Goal: Task Accomplishment & Management: Use online tool/utility

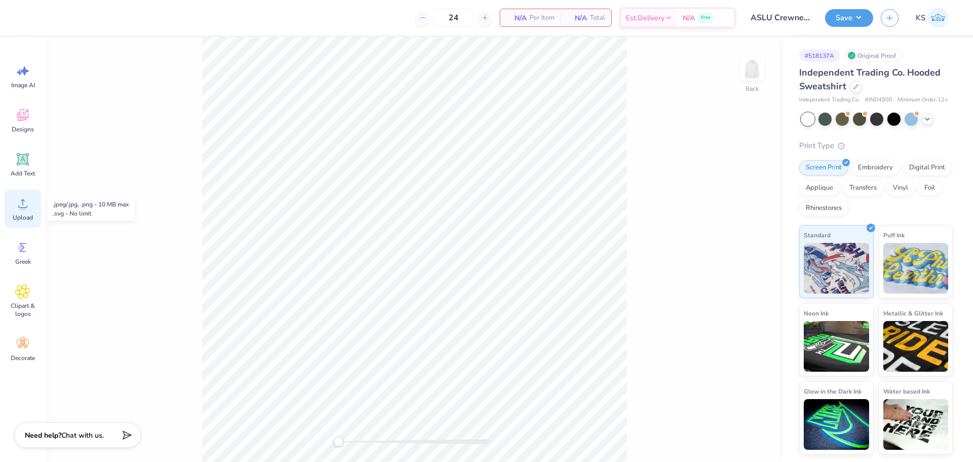
click at [23, 207] on circle at bounding box center [22, 207] width 7 height 7
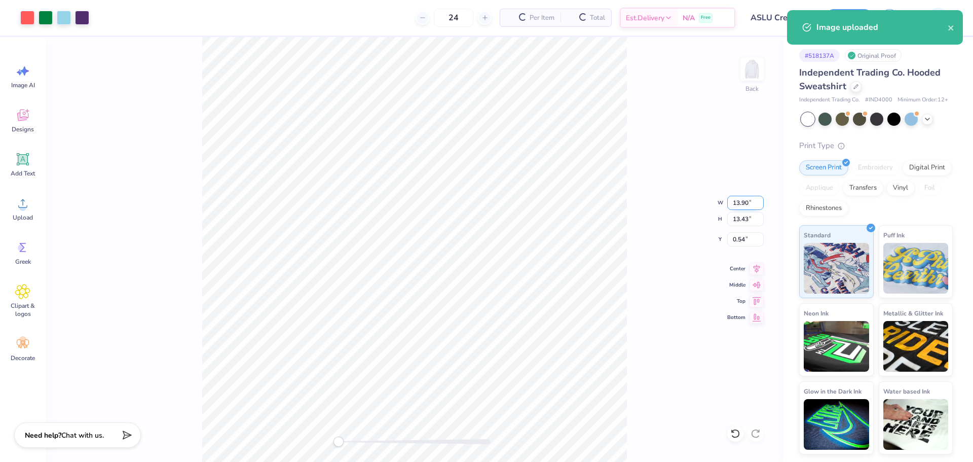
click at [752, 203] on input "13.90" at bounding box center [745, 203] width 36 height 14
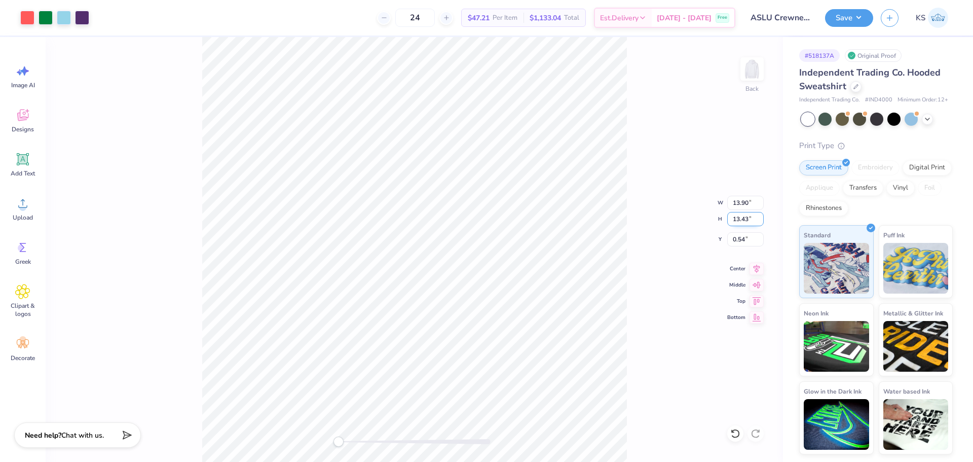
click at [737, 217] on input "13.43" at bounding box center [745, 219] width 36 height 14
type input "10.50"
type input "10.87"
click at [739, 241] on input "2.00" at bounding box center [745, 239] width 36 height 14
type input "1.5"
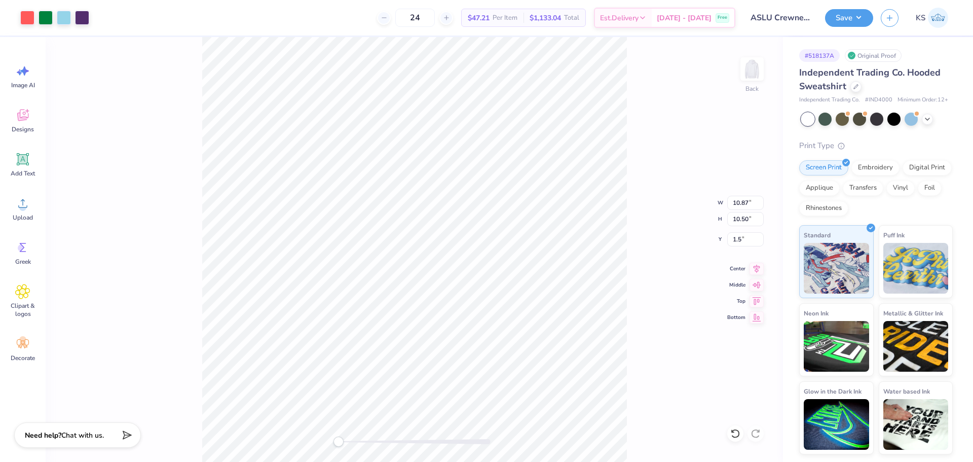
click at [680, 256] on div "Back W 10.87 10.87 " H 10.50 10.50 " Y 1.5 1.5 " Center Middle Top Bottom" at bounding box center [414, 249] width 737 height 425
drag, startPoint x: 354, startPoint y: 442, endPoint x: 368, endPoint y: 442, distance: 14.2
click at [368, 442] on div at bounding box center [415, 441] width 152 height 5
click at [29, 152] on icon at bounding box center [22, 159] width 15 height 15
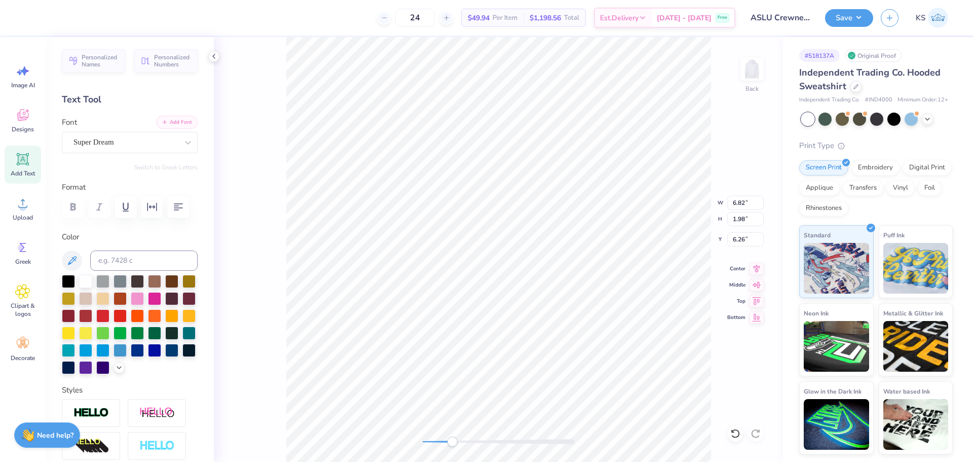
click at [183, 120] on button "Add Font" at bounding box center [177, 122] width 42 height 13
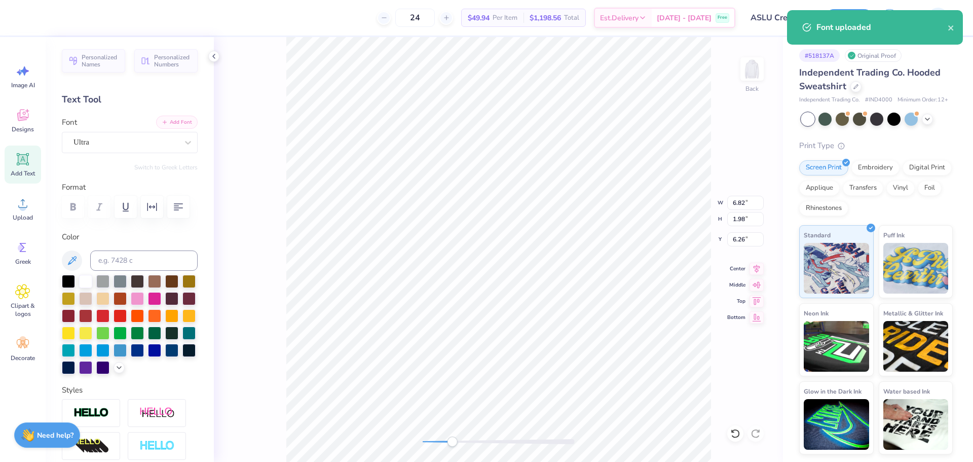
scroll to position [9, 2]
type textarea "1858"
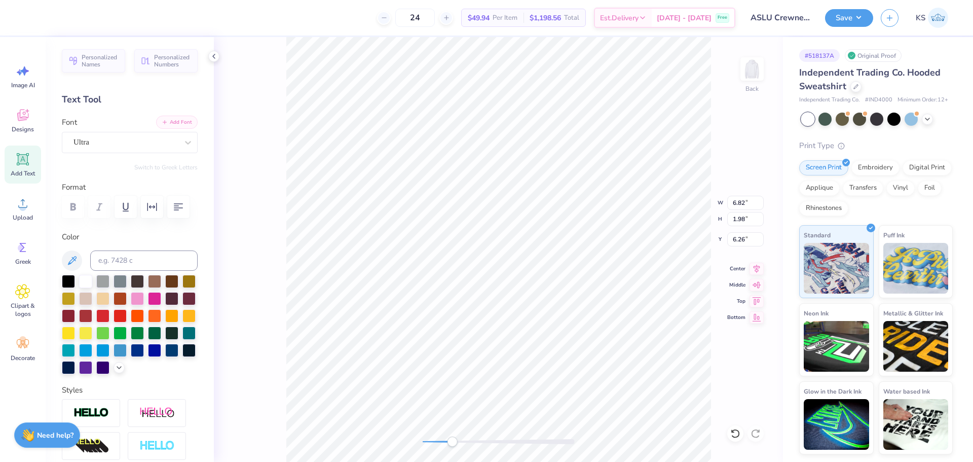
type input "2.09"
type input "0.59"
type input "6.19"
type input "10.87"
type input "10.50"
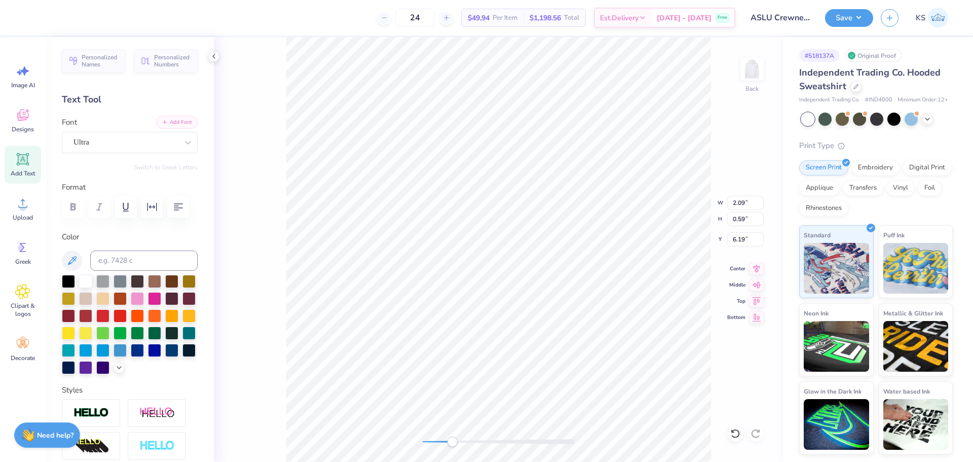
type input "1.50"
click at [738, 219] on input "0.42" at bounding box center [745, 219] width 36 height 14
click at [671, 348] on li "Group" at bounding box center [680, 351] width 80 height 20
click at [678, 451] on li "Send to Back" at bounding box center [691, 449] width 80 height 20
type input "2.09"
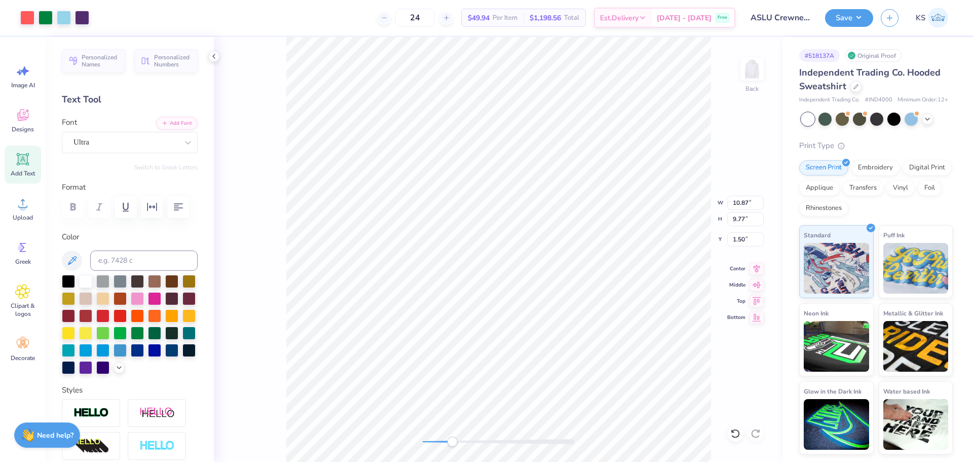
type input "0.59"
type input "6.19"
click at [740, 214] on input "0.59" at bounding box center [745, 219] width 36 height 14
paste input "42"
type input "0.42"
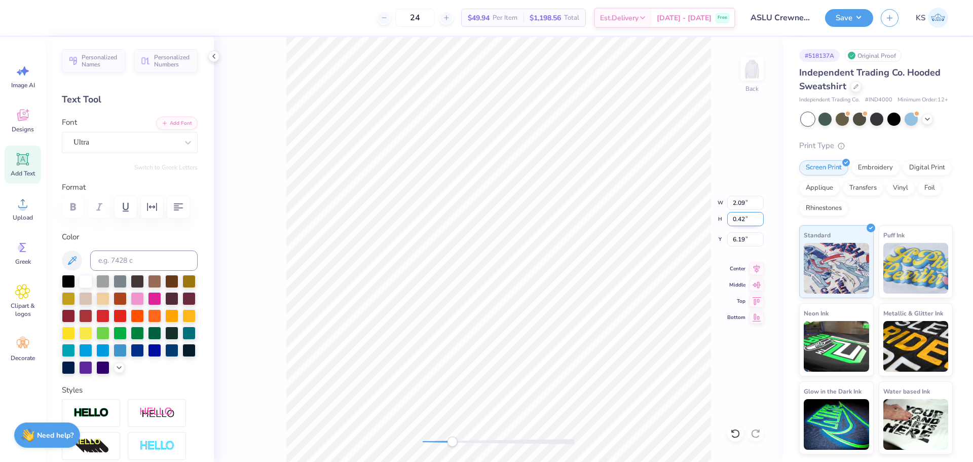
type input "1.48"
type input "6.28"
drag, startPoint x: 456, startPoint y: 443, endPoint x: 465, endPoint y: 445, distance: 9.8
click at [466, 446] on div "Accessibility label" at bounding box center [465, 441] width 10 height 10
click at [757, 268] on icon at bounding box center [757, 267] width 14 height 12
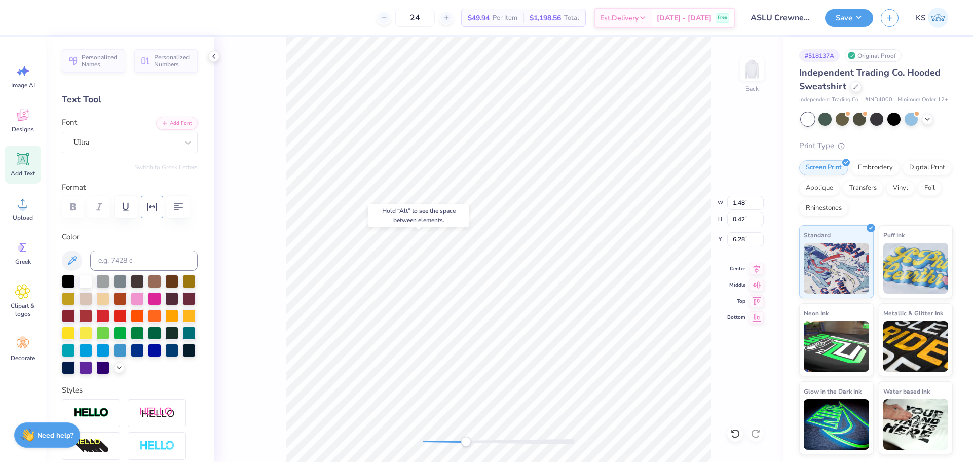
click at [158, 207] on icon "button" at bounding box center [152, 207] width 12 height 12
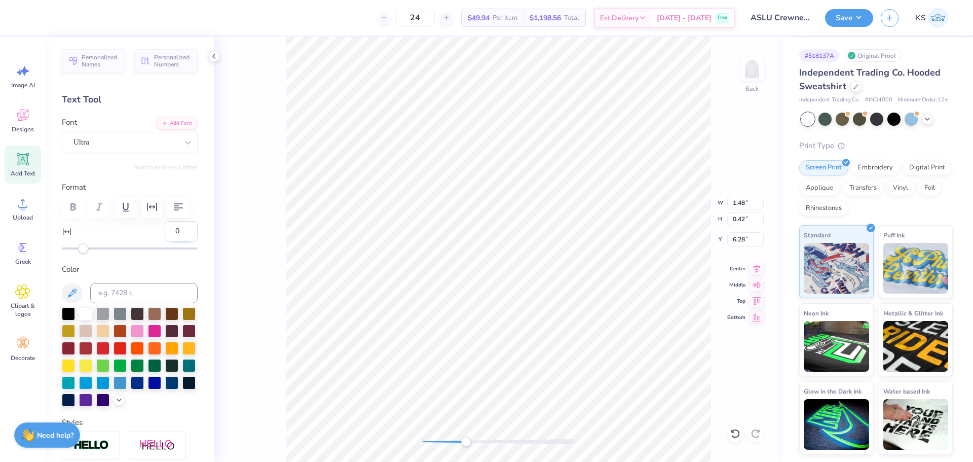
click at [175, 231] on input "0" at bounding box center [181, 231] width 33 height 20
type input "-8"
click at [75, 250] on div "Accessibility label" at bounding box center [75, 248] width 10 height 10
click at [166, 230] on input "-8" at bounding box center [181, 231] width 33 height 20
type input "10"
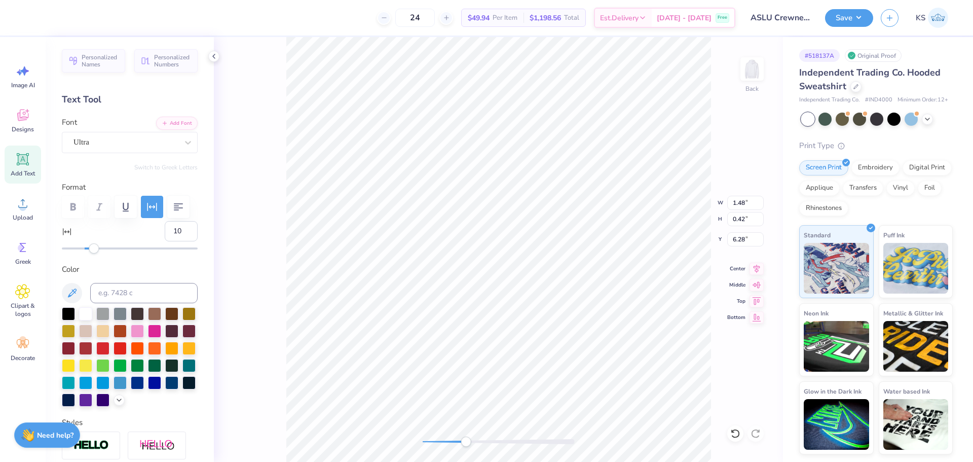
type input "1.68"
type input "5.11"
click at [75, 291] on icon at bounding box center [72, 292] width 9 height 9
click at [105, 15] on div at bounding box center [100, 17] width 14 height 14
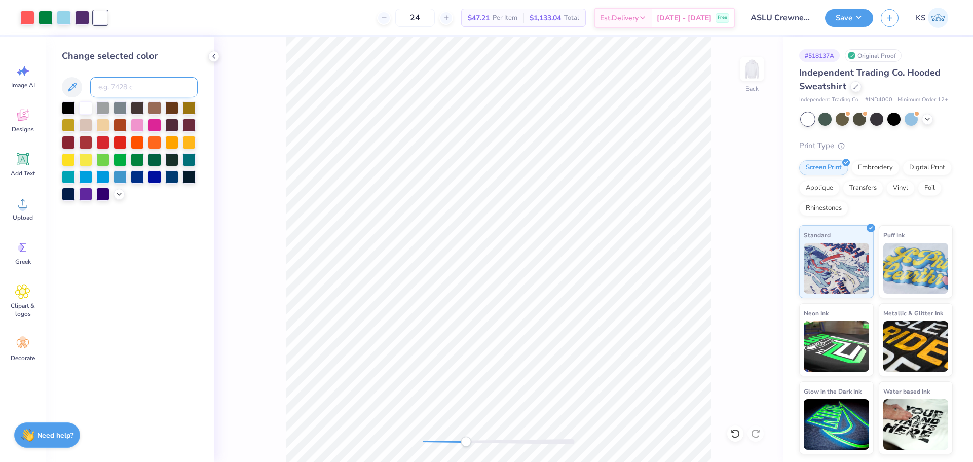
click at [128, 89] on input at bounding box center [143, 87] width 107 height 20
click at [110, 85] on input at bounding box center [143, 87] width 107 height 20
type input "269"
drag, startPoint x: 462, startPoint y: 441, endPoint x: 445, endPoint y: 442, distance: 16.2
click at [445, 442] on div "Accessibility label" at bounding box center [445, 441] width 10 height 10
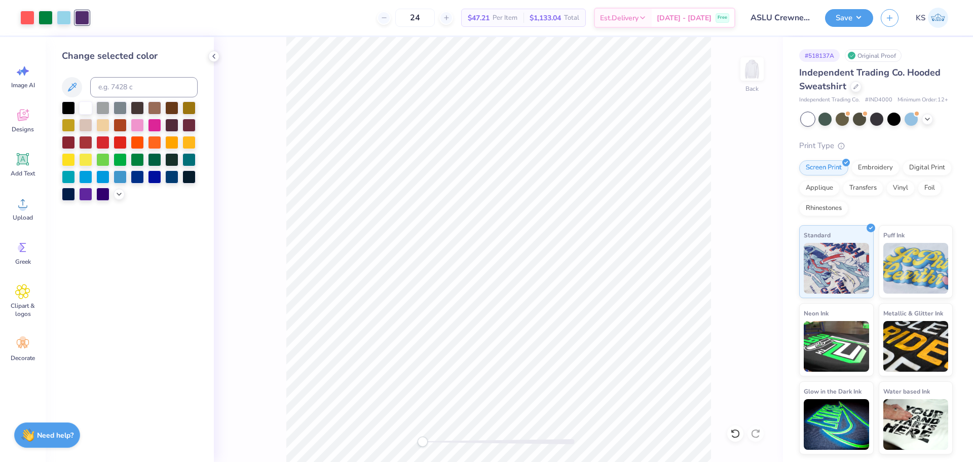
click at [413, 434] on div "Back" at bounding box center [498, 249] width 569 height 425
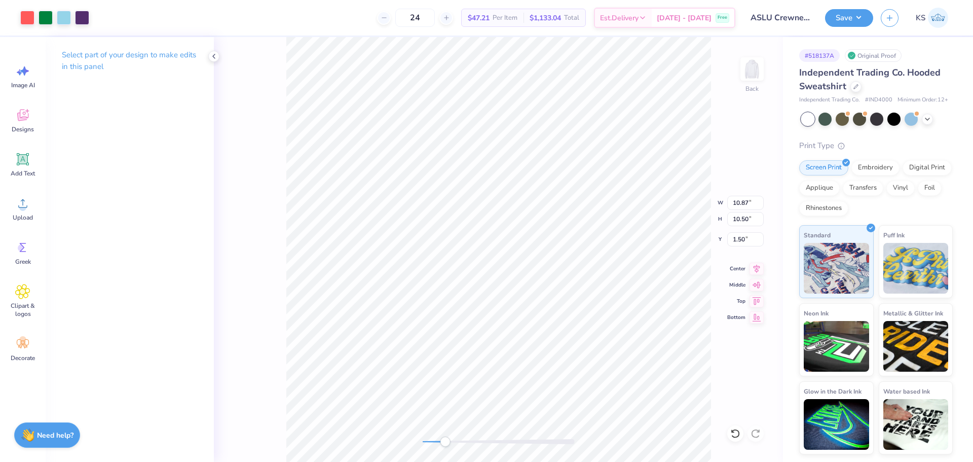
drag, startPoint x: 432, startPoint y: 441, endPoint x: 445, endPoint y: 440, distance: 12.7
click at [445, 440] on div at bounding box center [499, 441] width 152 height 5
click at [387, 438] on div "Back" at bounding box center [498, 249] width 569 height 425
drag, startPoint x: 437, startPoint y: 441, endPoint x: 454, endPoint y: 437, distance: 16.7
click at [454, 439] on div at bounding box center [499, 441] width 152 height 5
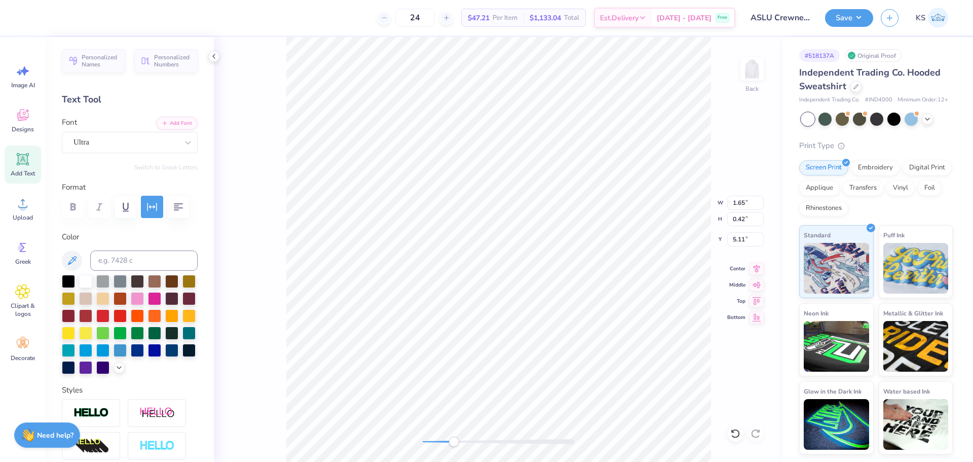
scroll to position [9, 3]
type textarea "HOMEC MING 2025"
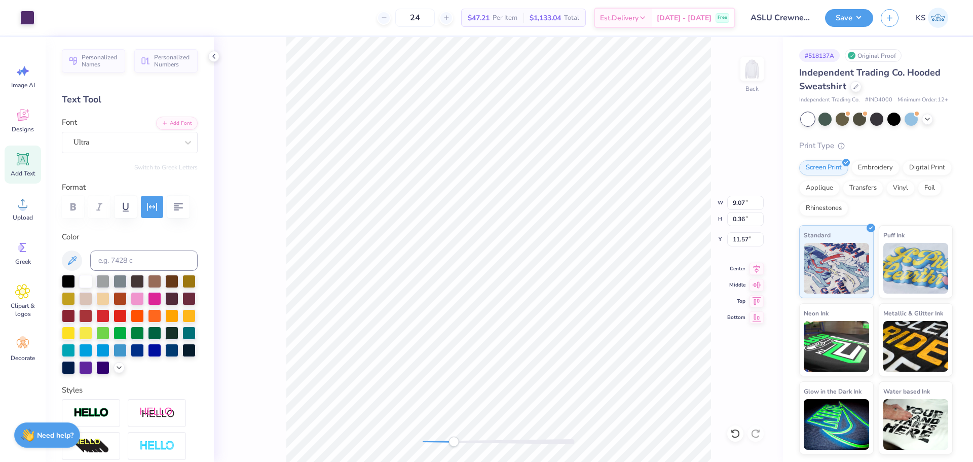
type input "9.07"
type input "0.36"
type input "11.57"
click at [743, 221] on input "0.36" at bounding box center [745, 219] width 36 height 14
type input "7.42"
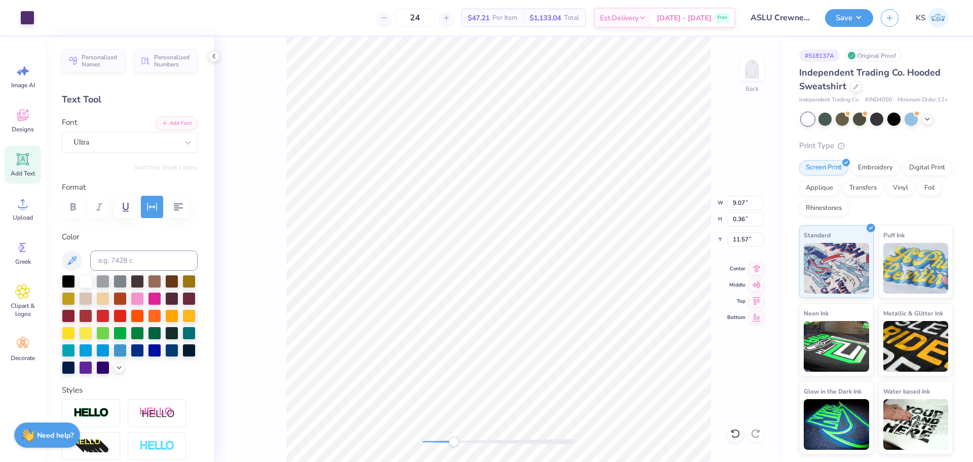
type input "0.43"
type input "12.09"
click at [747, 219] on input "0.43" at bounding box center [745, 219] width 36 height 14
paste input "36"
type input "0.36"
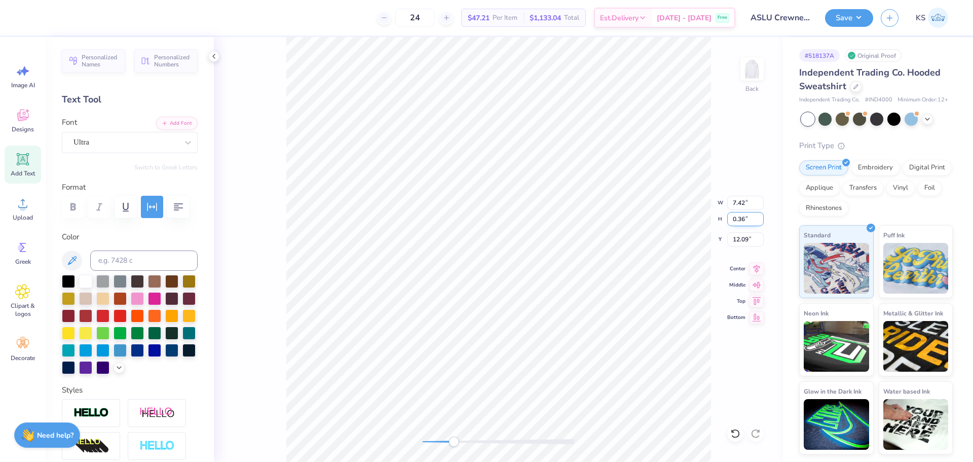
type input "6.27"
type input "12.13"
click at [757, 269] on icon at bounding box center [757, 267] width 14 height 12
click at [156, 211] on icon "button" at bounding box center [152, 207] width 12 height 12
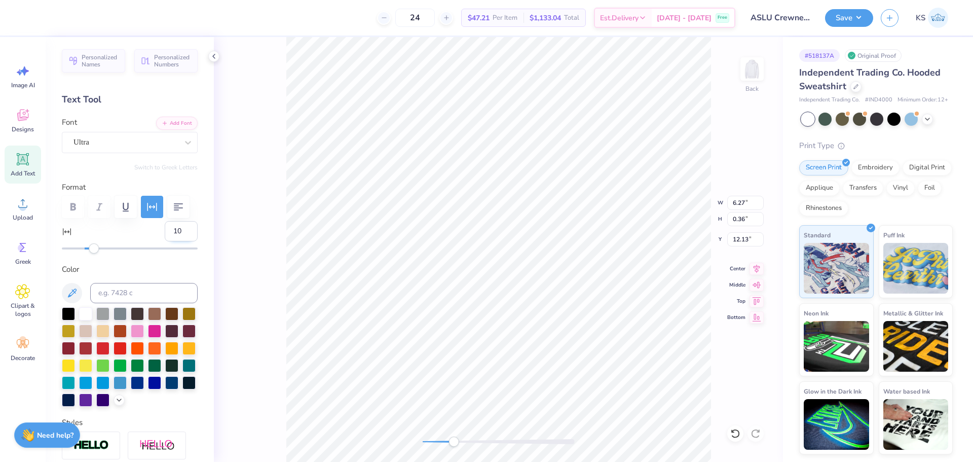
click at [169, 231] on input "10" at bounding box center [181, 231] width 33 height 20
type input "30"
click at [169, 231] on input "30" at bounding box center [181, 231] width 33 height 20
type input "50"
click at [169, 231] on input "50" at bounding box center [181, 231] width 33 height 20
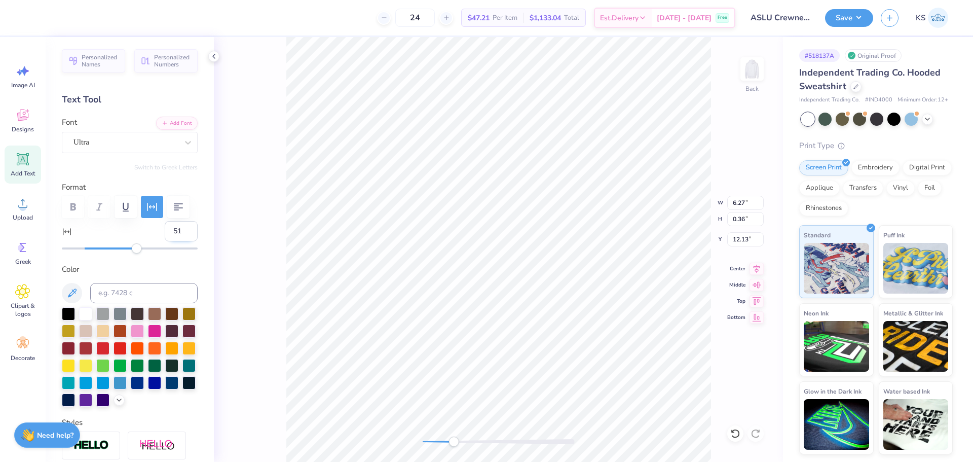
click at [180, 228] on input "51" at bounding box center [181, 231] width 33 height 20
click at [180, 228] on input "52" at bounding box center [181, 231] width 33 height 20
type input "53"
click at [180, 228] on input "53" at bounding box center [181, 231] width 33 height 20
click at [193, 228] on div "Personalized Names Personalized Numbers Text Tool Add Font Font Ultra Switch to…" at bounding box center [130, 249] width 168 height 425
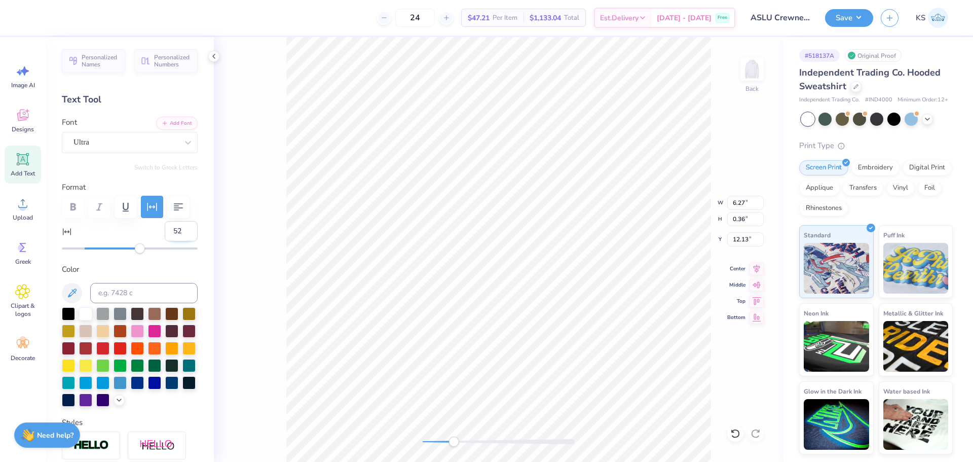
click at [181, 234] on input "52" at bounding box center [181, 231] width 33 height 20
type input "51"
click at [181, 234] on input "51" at bounding box center [181, 231] width 33 height 20
click at [198, 230] on div "Personalized Names Personalized Numbers Text Tool Add Font Font Ultra Switch to…" at bounding box center [130, 249] width 168 height 425
type input "50"
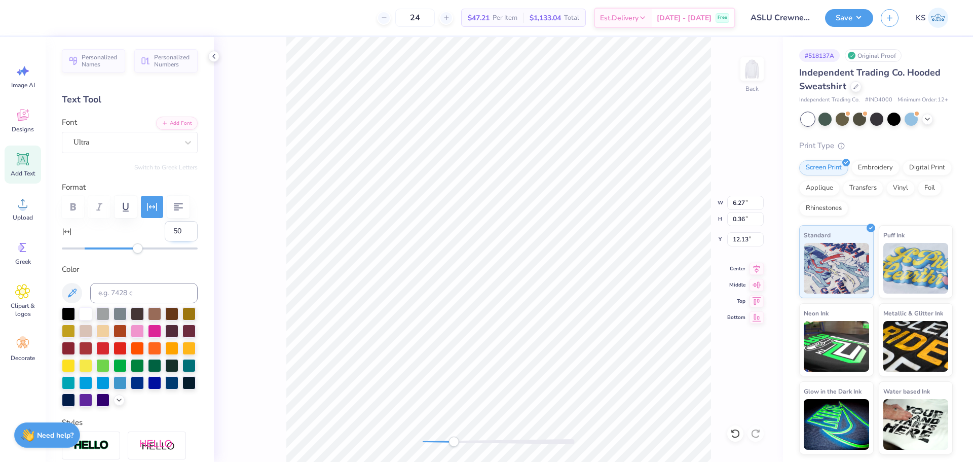
click at [182, 235] on input "50" at bounding box center [181, 231] width 33 height 20
click at [194, 234] on div "Personalized Names Personalized Numbers Text Tool Add Font Font Ultra Switch to…" at bounding box center [130, 249] width 168 height 425
type input "9.07"
type input "11.57"
click at [740, 239] on input "11.57" at bounding box center [745, 239] width 36 height 14
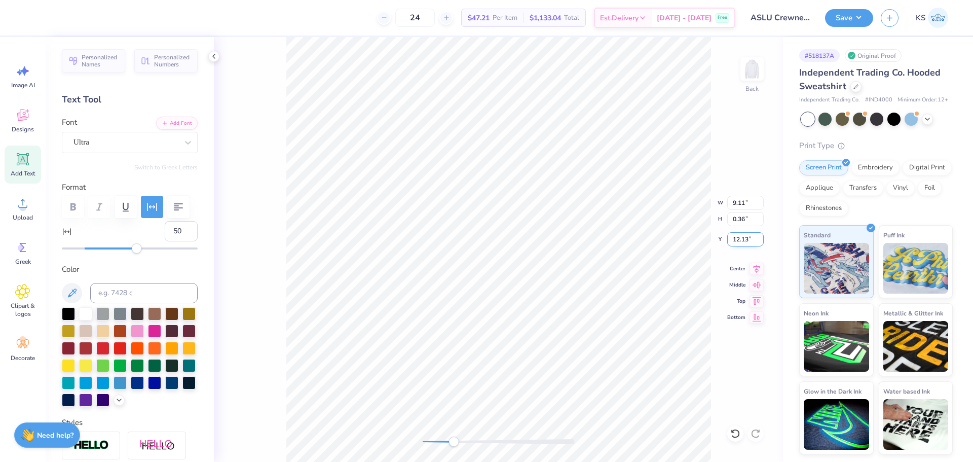
click at [740, 237] on input "12.13" at bounding box center [745, 239] width 36 height 14
paste input "1.57"
type input "11.57"
click at [508, 386] on li "Bring to Front" at bounding box center [504, 390] width 80 height 20
drag, startPoint x: 449, startPoint y: 442, endPoint x: 435, endPoint y: 442, distance: 13.7
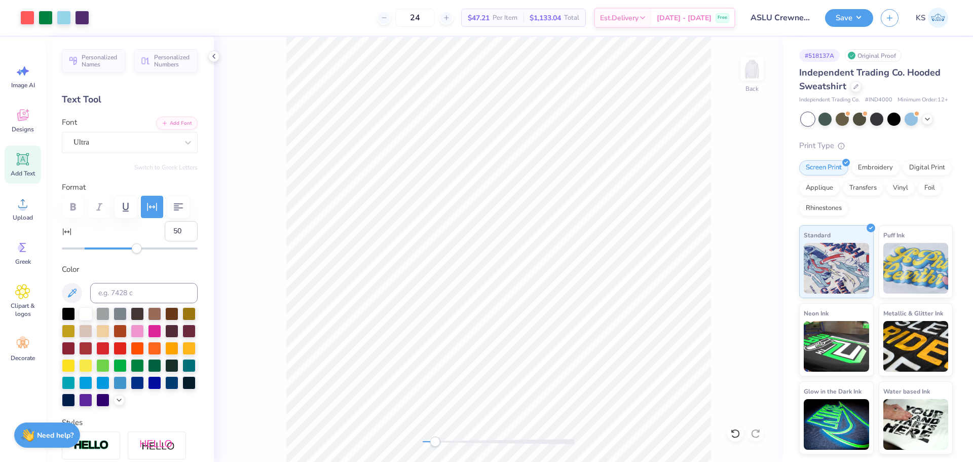
click at [435, 442] on div "Accessibility label" at bounding box center [435, 441] width 10 height 10
click at [756, 271] on icon at bounding box center [757, 267] width 14 height 12
drag, startPoint x: 445, startPoint y: 440, endPoint x: 424, endPoint y: 440, distance: 21.3
click at [425, 443] on div "Accessibility label" at bounding box center [430, 441] width 10 height 10
click at [862, 20] on button "Save" at bounding box center [849, 17] width 48 height 18
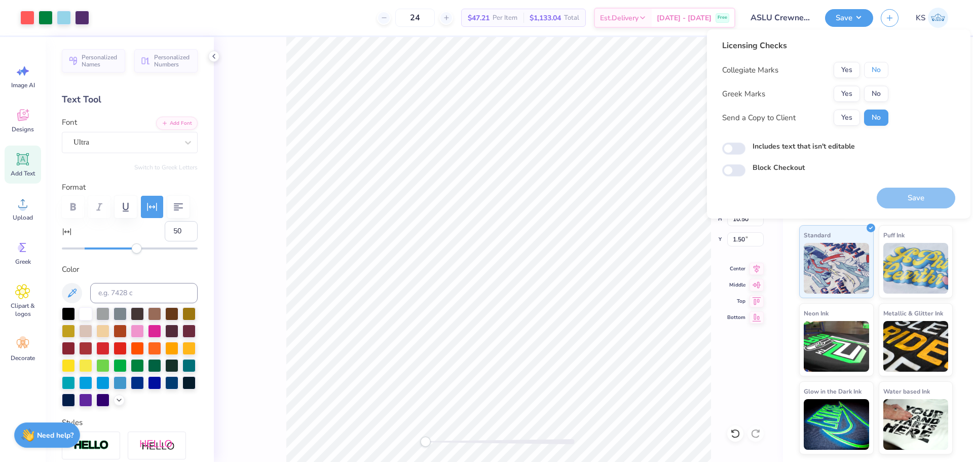
drag, startPoint x: 872, startPoint y: 71, endPoint x: 870, endPoint y: 84, distance: 12.8
click at [872, 73] on button "No" at bounding box center [876, 70] width 24 height 16
click at [871, 91] on button "No" at bounding box center [876, 94] width 24 height 16
drag, startPoint x: 854, startPoint y: 114, endPoint x: 901, endPoint y: 170, distance: 72.7
click at [854, 115] on button "Yes" at bounding box center [847, 117] width 26 height 16
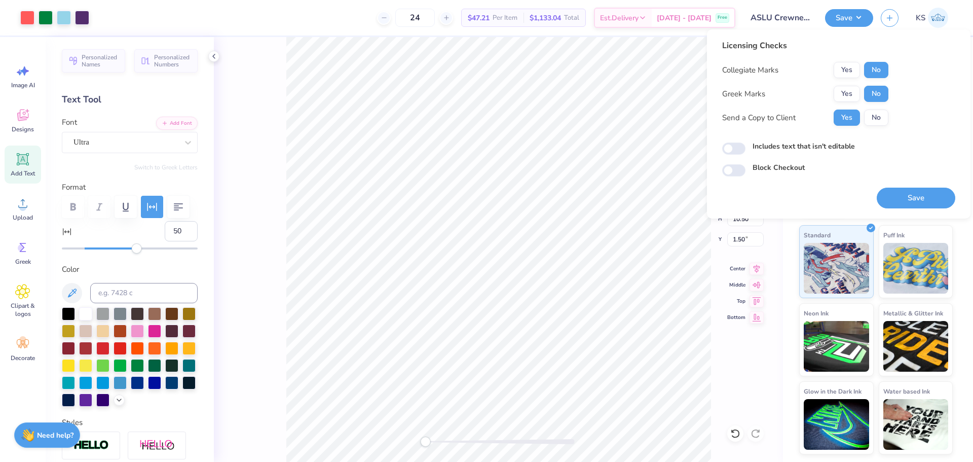
click at [914, 206] on button "Save" at bounding box center [916, 198] width 79 height 21
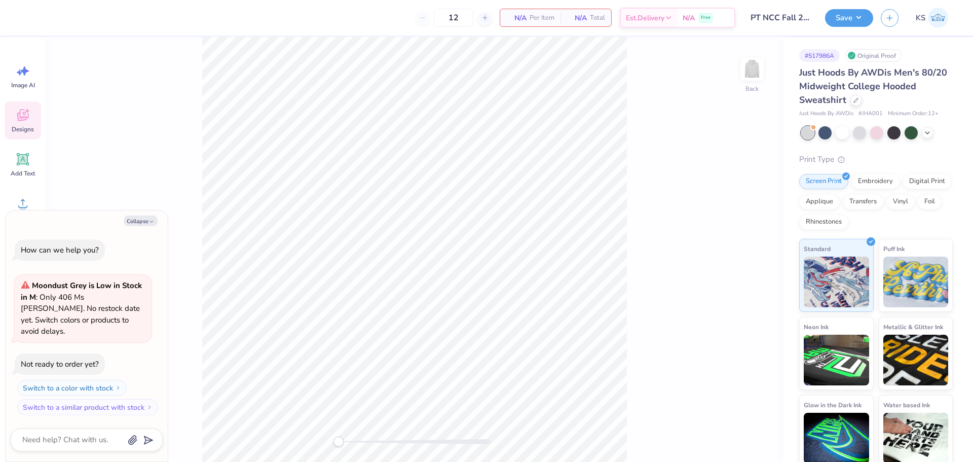
click at [28, 121] on icon at bounding box center [22, 114] width 15 height 15
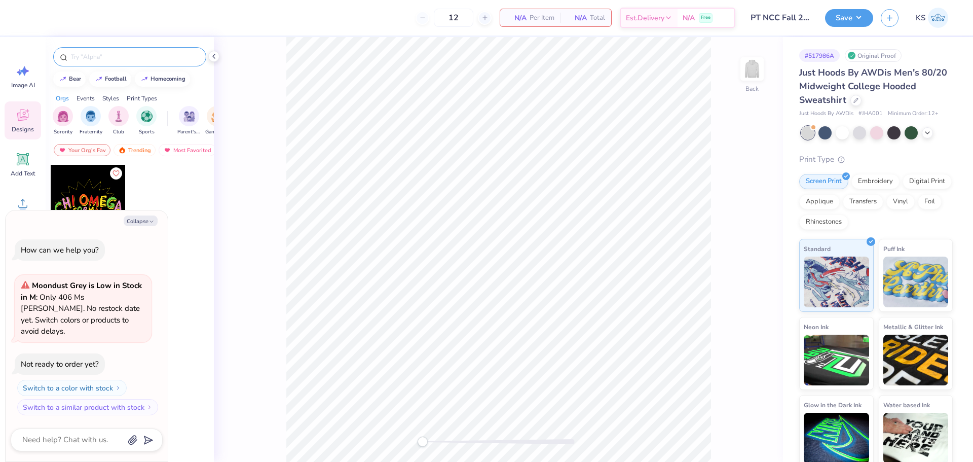
type textarea "x"
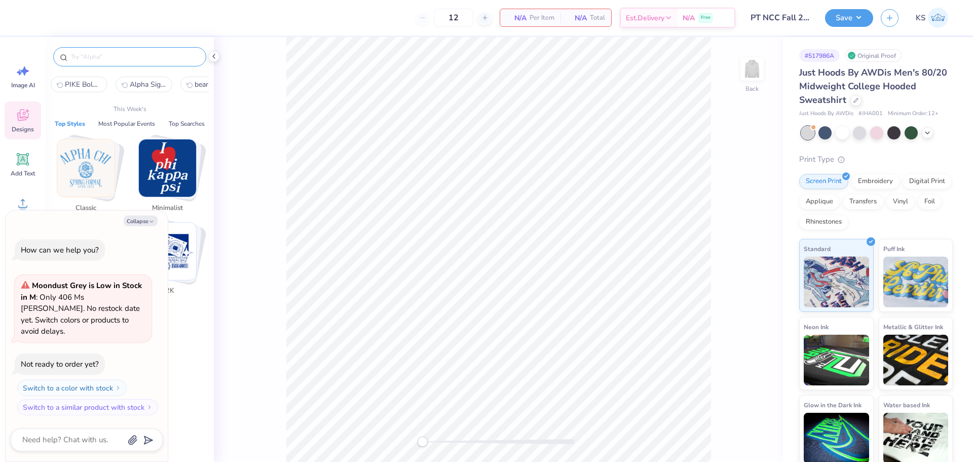
click at [125, 58] on input "text" at bounding box center [135, 57] width 130 height 10
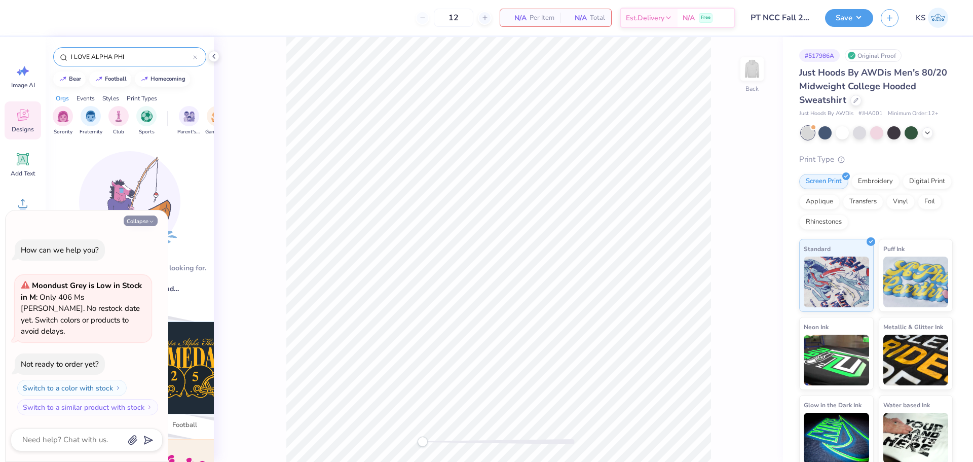
type input "I LOVE ALPHA PHI"
click at [142, 226] on button "Collapse" at bounding box center [141, 220] width 34 height 11
type textarea "x"
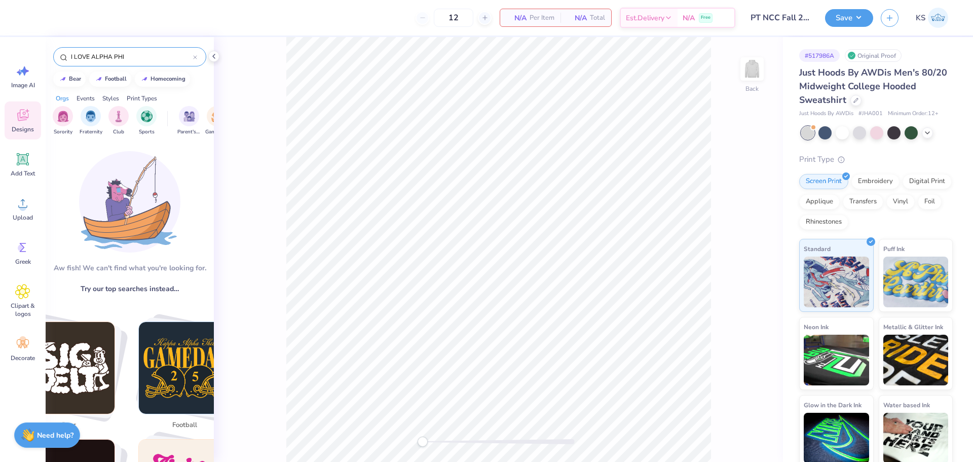
click at [138, 56] on input "I LOVE ALPHA PHI" at bounding box center [131, 57] width 123 height 10
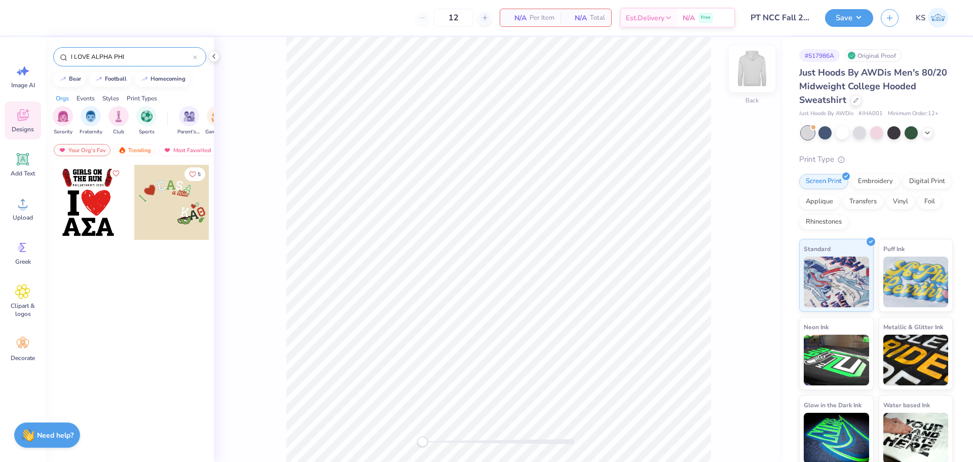
click at [751, 70] on img at bounding box center [752, 69] width 41 height 41
click at [25, 211] on div "Upload" at bounding box center [23, 209] width 36 height 38
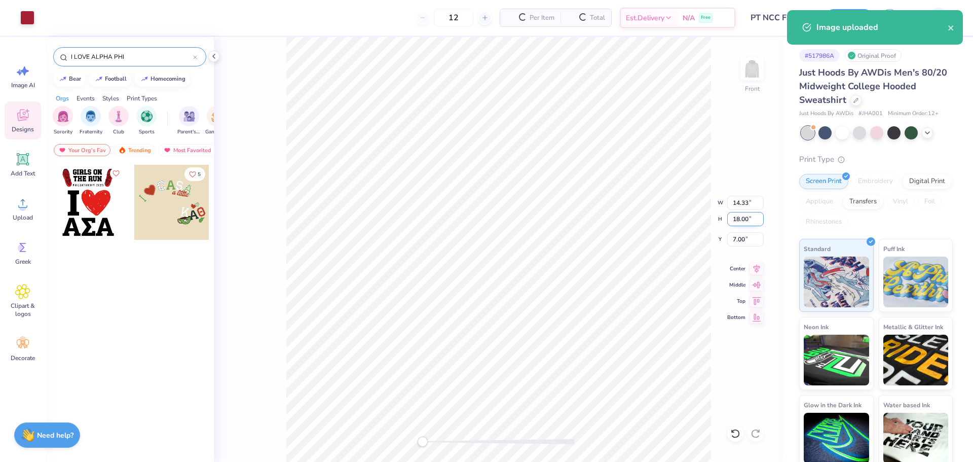
click at [740, 224] on input "18.00" at bounding box center [745, 219] width 36 height 14
type input "15"
type input "11.94"
type input "15.00"
click at [745, 241] on input "8.50" at bounding box center [745, 239] width 36 height 14
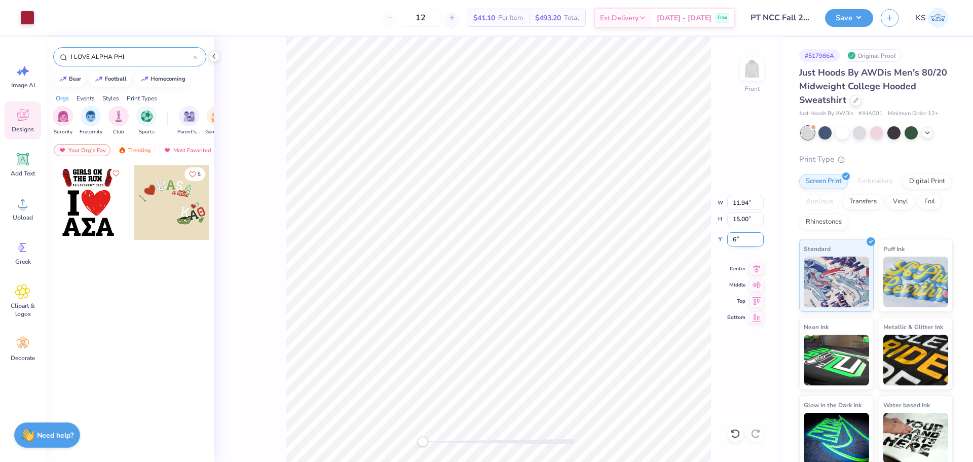
type input "6"
click at [759, 268] on icon at bounding box center [757, 267] width 14 height 12
click at [13, 164] on div "Add Text" at bounding box center [23, 164] width 36 height 38
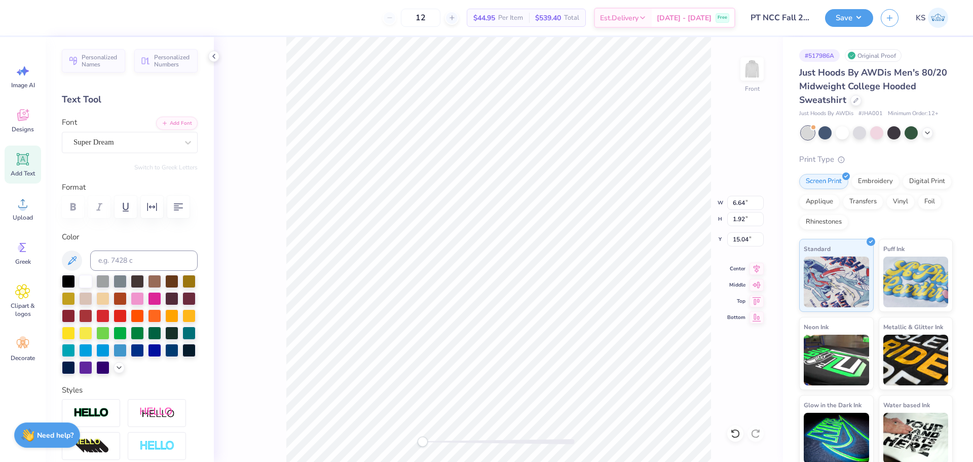
scroll to position [9, 2]
type textarea "i"
click at [727, 429] on div "Front W 6.64 6.64 " H 1.92 1.92 " Y 15.04 15.04 " Center Middle Top Bottom" at bounding box center [498, 249] width 569 height 425
click at [733, 433] on icon at bounding box center [735, 433] width 10 height 10
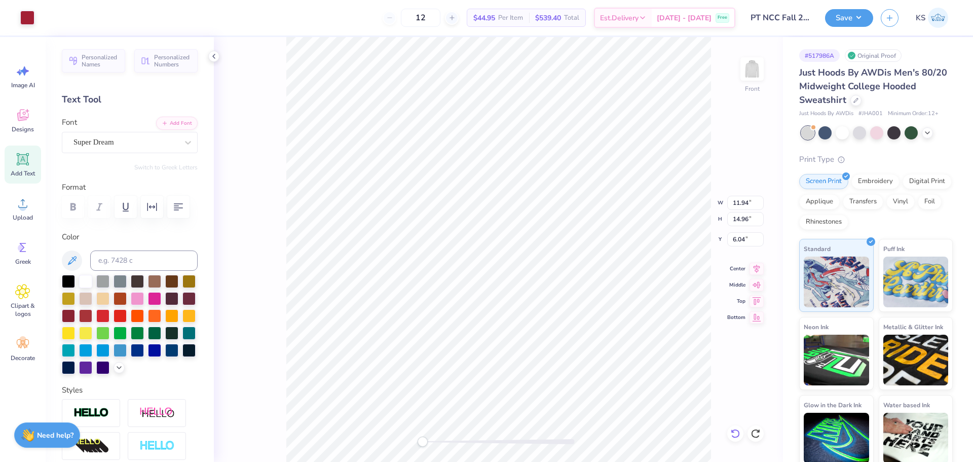
click at [736, 430] on icon at bounding box center [735, 433] width 9 height 9
click at [860, 17] on button "Save" at bounding box center [849, 17] width 48 height 18
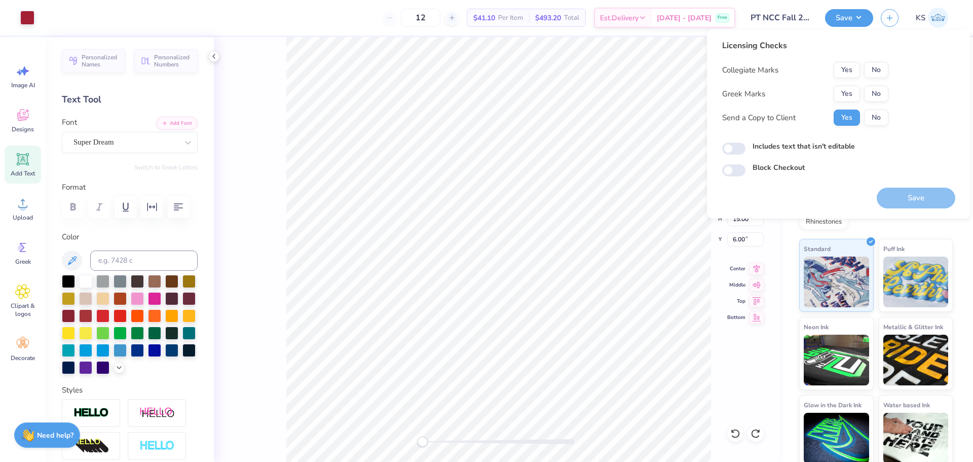
click at [874, 78] on div "Collegiate Marks Yes No Greek Marks Yes No Send a Copy to Client Yes No" at bounding box center [805, 94] width 166 height 64
click at [877, 95] on button "No" at bounding box center [876, 94] width 24 height 16
drag, startPoint x: 881, startPoint y: 70, endPoint x: 896, endPoint y: 161, distance: 91.9
click at [881, 71] on button "No" at bounding box center [876, 70] width 24 height 16
click at [903, 193] on button "Save" at bounding box center [916, 198] width 79 height 21
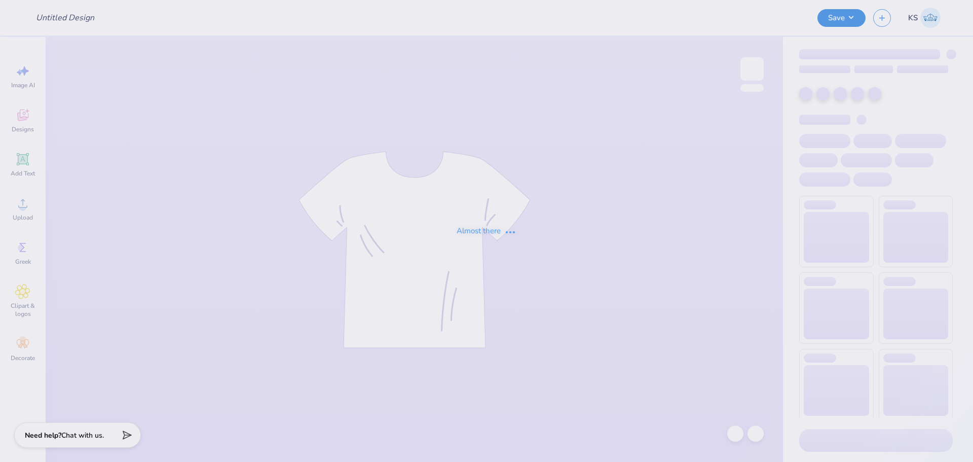
type input "PR Merch"
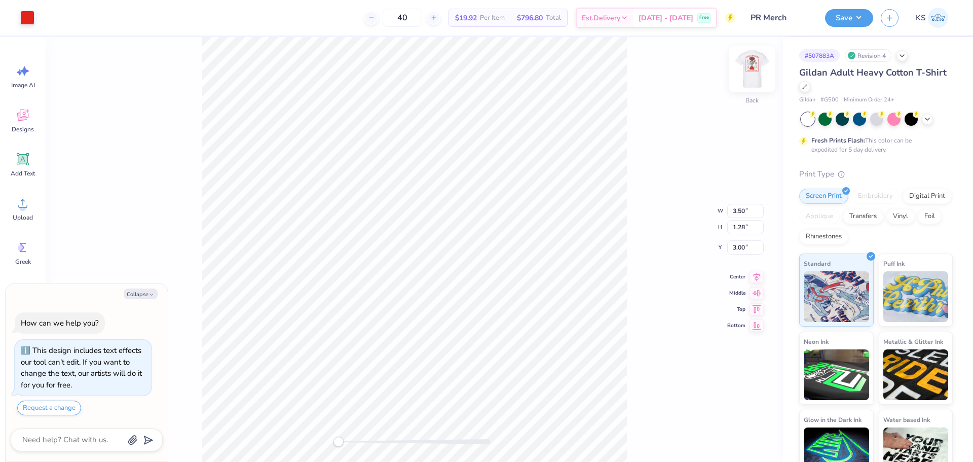
click at [754, 85] on div at bounding box center [752, 69] width 47 height 47
click at [739, 431] on icon at bounding box center [735, 433] width 9 height 9
click at [18, 216] on span "Upload" at bounding box center [23, 217] width 20 height 8
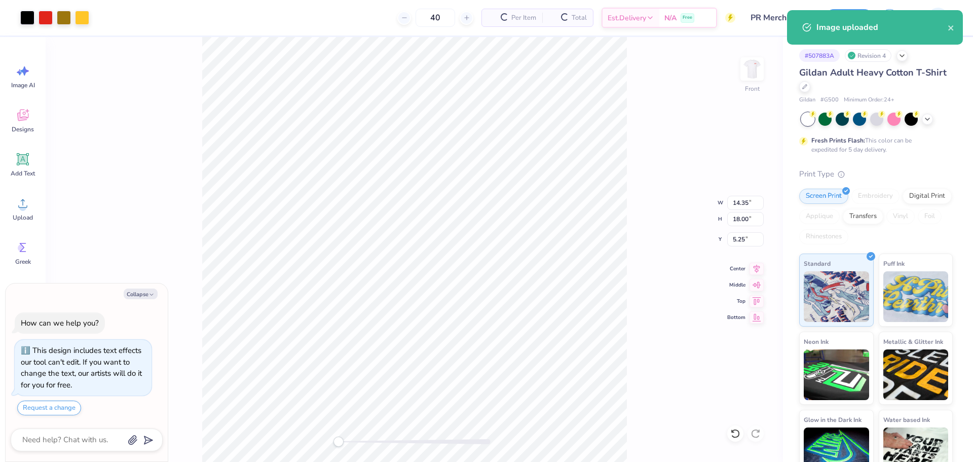
type textarea "x"
click at [745, 216] on input "18.00" at bounding box center [745, 219] width 36 height 14
type input "13"
type textarea "x"
type input "10.36"
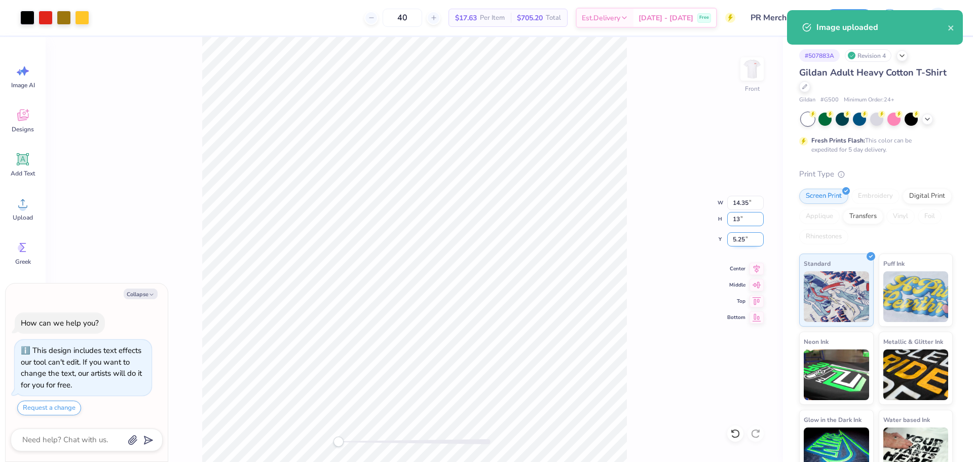
type input "13.00"
click at [747, 240] on input "7.75" at bounding box center [745, 239] width 36 height 14
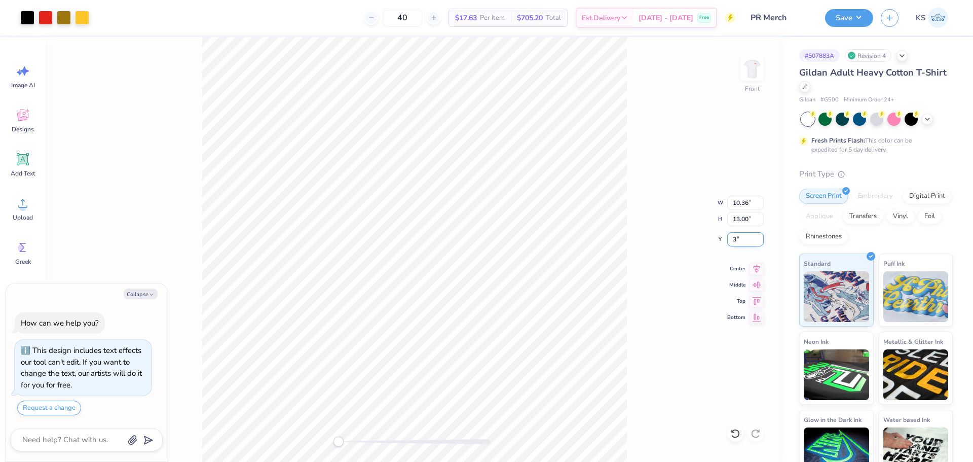
type input "3"
click at [756, 265] on icon at bounding box center [757, 267] width 14 height 12
click at [644, 289] on div "Front W 10.36 10.36 " H 13.00 13.00 " Y 3.00 3.00 " Center Middle Top Bottom" at bounding box center [414, 249] width 737 height 425
click at [861, 19] on button "Save" at bounding box center [849, 17] width 48 height 18
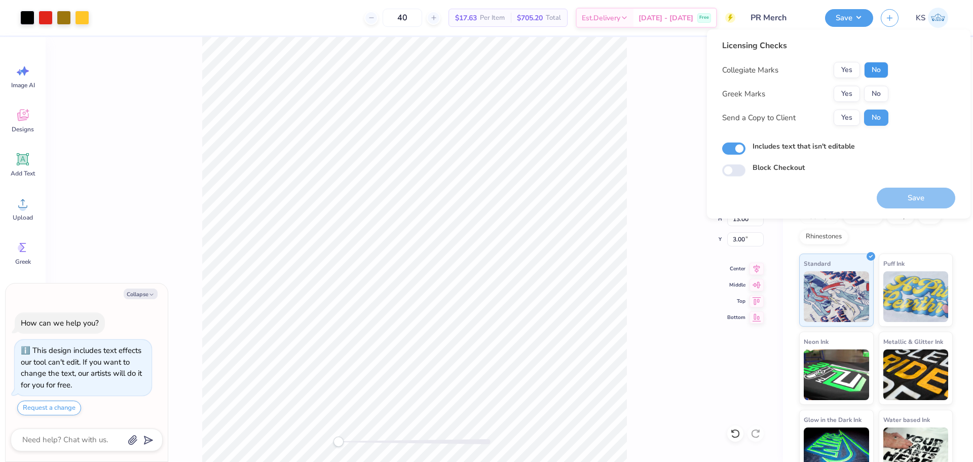
click at [882, 68] on button "No" at bounding box center [876, 70] width 24 height 16
click at [879, 91] on button "No" at bounding box center [876, 94] width 24 height 16
click at [852, 123] on button "Yes" at bounding box center [847, 117] width 26 height 16
click at [904, 200] on button "Save" at bounding box center [916, 198] width 79 height 21
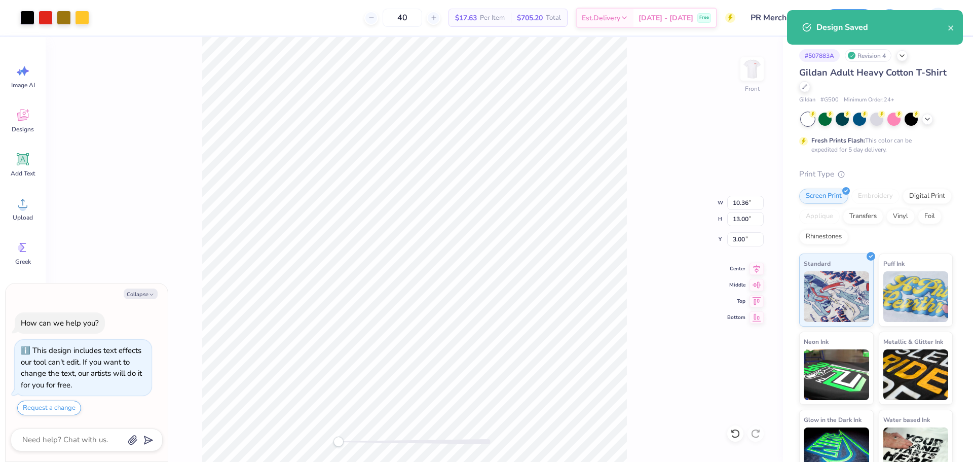
type textarea "x"
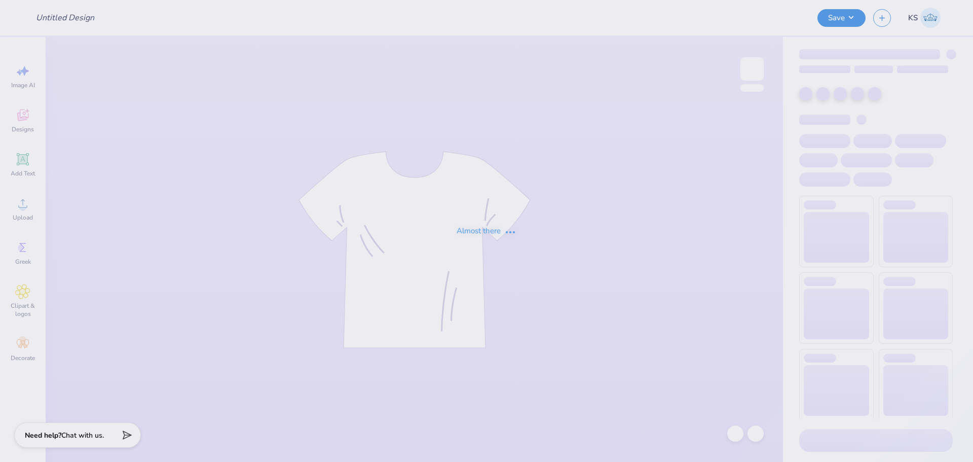
type input "Tristen Gambito : Villanova University"
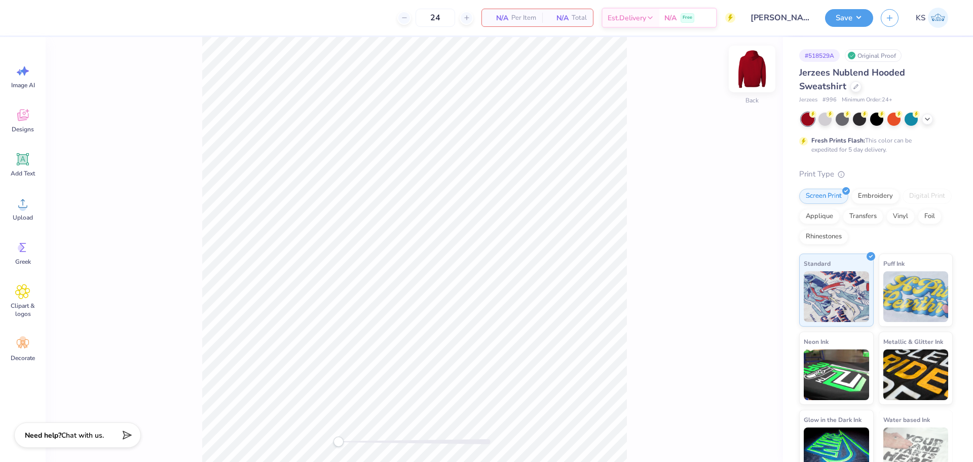
click at [757, 65] on img at bounding box center [752, 69] width 41 height 41
click at [25, 205] on circle at bounding box center [22, 207] width 7 height 7
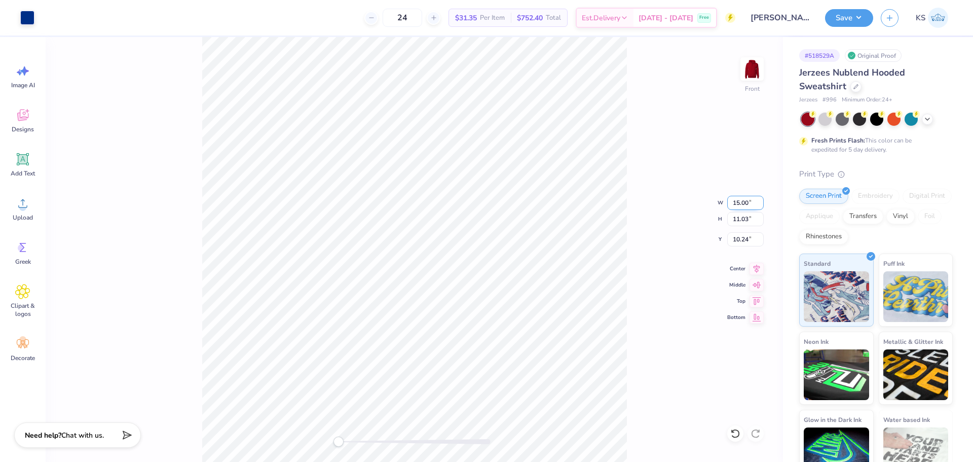
click at [743, 201] on input "15.00" at bounding box center [745, 203] width 36 height 14
type input "12.50"
type input "9.19"
click at [751, 241] on input "11.15" at bounding box center [745, 239] width 36 height 14
type input "6"
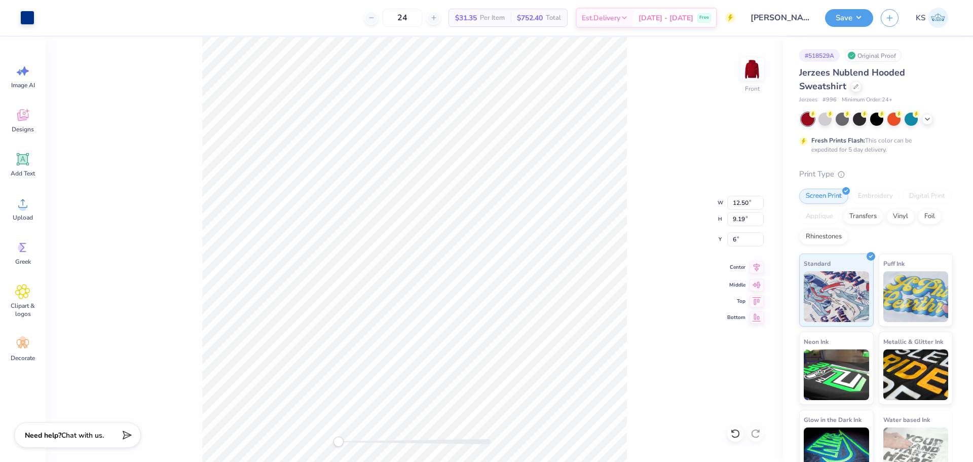
click at [755, 268] on icon at bounding box center [757, 267] width 14 height 12
drag, startPoint x: 351, startPoint y: 441, endPoint x: 345, endPoint y: 440, distance: 6.7
click at [345, 440] on div at bounding box center [415, 441] width 152 height 5
click at [23, 15] on div at bounding box center [27, 17] width 14 height 14
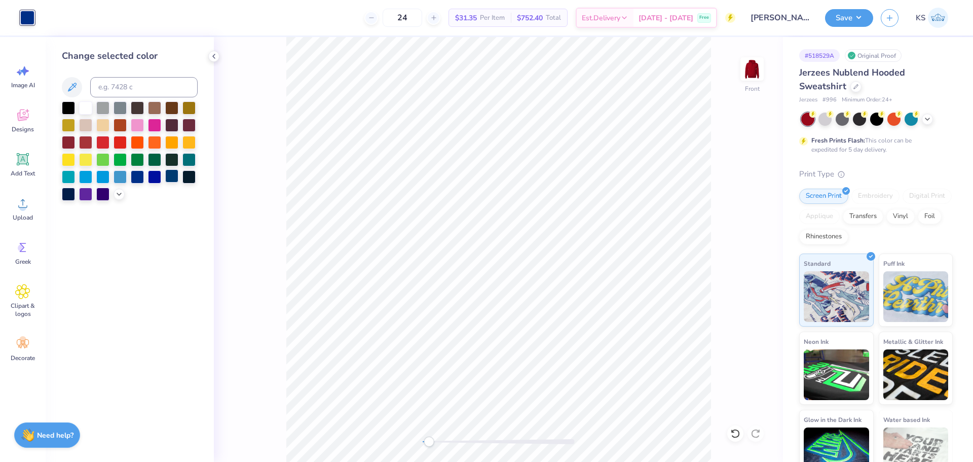
click at [173, 174] on div at bounding box center [171, 175] width 13 height 13
click at [119, 197] on icon at bounding box center [119, 193] width 8 height 8
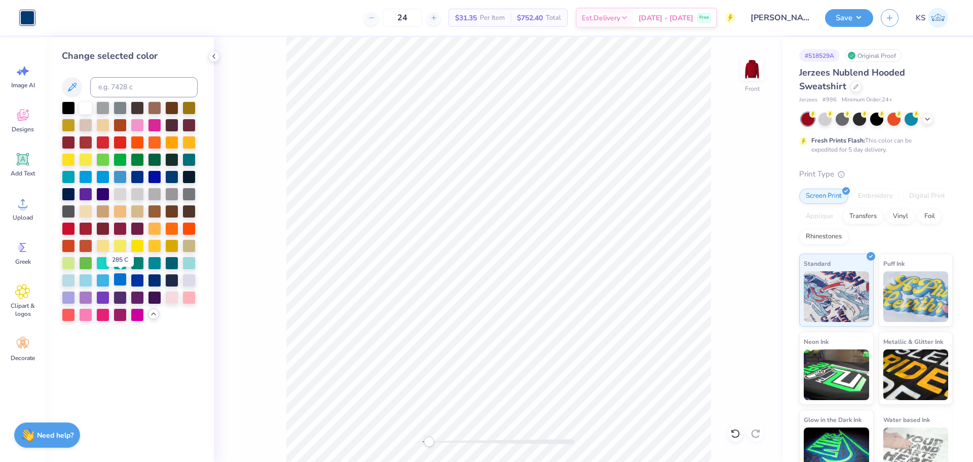
click at [121, 279] on div at bounding box center [120, 279] width 13 height 13
click at [134, 280] on div at bounding box center [137, 279] width 13 height 13
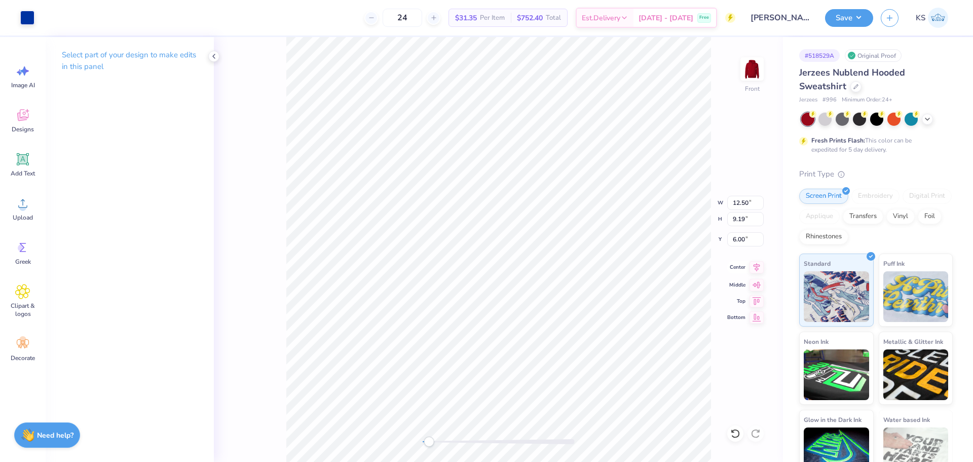
click at [759, 264] on icon at bounding box center [757, 267] width 14 height 12
click at [737, 433] on icon at bounding box center [735, 433] width 10 height 10
click at [340, 376] on div "Front" at bounding box center [498, 249] width 569 height 425
click at [864, 18] on button "Save" at bounding box center [849, 17] width 48 height 18
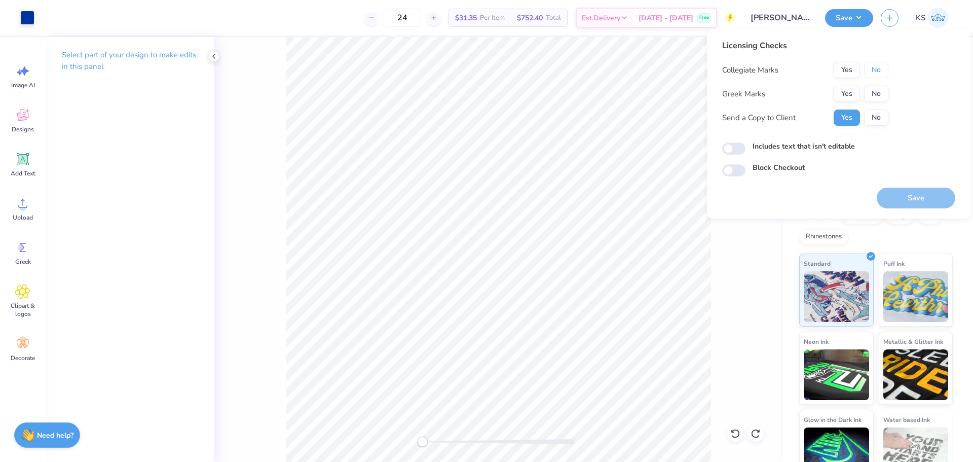
drag, startPoint x: 872, startPoint y: 73, endPoint x: 872, endPoint y: 85, distance: 12.2
click at [872, 75] on button "No" at bounding box center [876, 70] width 24 height 16
click at [872, 95] on button "No" at bounding box center [876, 94] width 24 height 16
click at [903, 198] on button "Save" at bounding box center [916, 198] width 79 height 21
